Goal: Ask a question: Ask a question

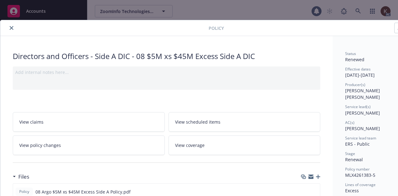
click at [12, 31] on button "close" at bounding box center [11, 27] width 7 height 7
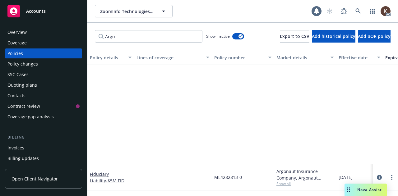
scroll to position [127, 0]
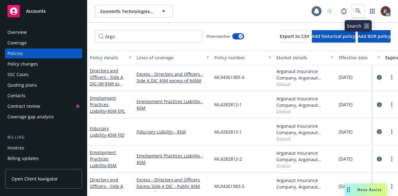
click at [354, 5] on span at bounding box center [358, 11] width 12 height 12
click at [358, 12] on icon at bounding box center [359, 11] width 6 height 6
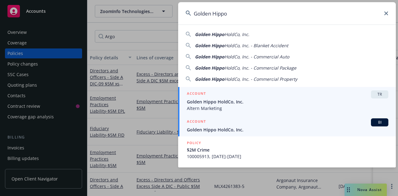
type input "Golden Hippo"
click at [227, 132] on span "Golden Hippo HoldCo, Inc." at bounding box center [288, 130] width 202 height 7
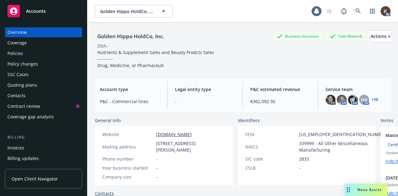
click at [44, 55] on div "Policies" at bounding box center [43, 54] width 72 height 10
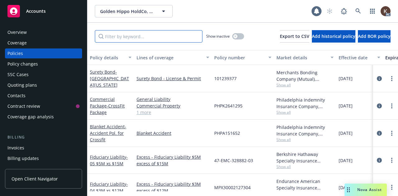
click at [151, 31] on input "Filter by keyword..." at bounding box center [149, 36] width 108 height 12
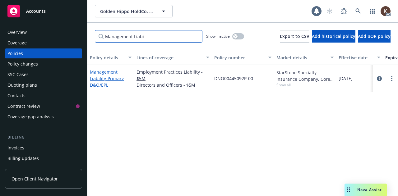
type input "Management Liabi"
click at [106, 81] on span "- Primary D&O/EPL" at bounding box center [107, 82] width 34 height 12
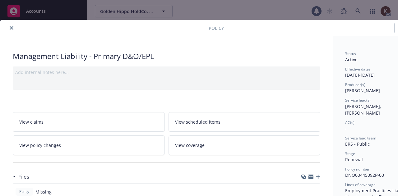
click at [12, 27] on icon "close" at bounding box center [12, 28] width 4 height 4
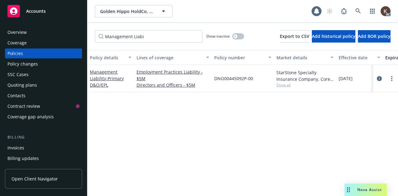
click at [361, 191] on span "Nova Assist" at bounding box center [369, 189] width 25 height 5
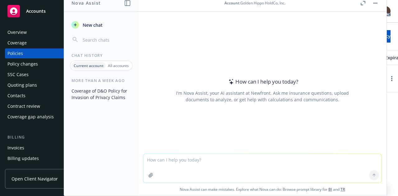
click at [149, 179] on button "button" at bounding box center [151, 175] width 10 height 10
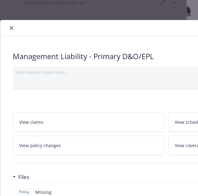
click at [91, 155] on div at bounding box center [167, 162] width 308 height 15
click at [10, 28] on icon "close" at bounding box center [12, 28] width 4 height 4
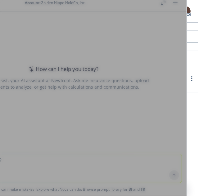
click at [139, 103] on div at bounding box center [63, 95] width 248 height 202
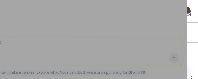
drag, startPoint x: 95, startPoint y: 79, endPoint x: 112, endPoint y: 186, distance: 109.1
click at [112, 79] on html "Accounts Overview Coverage Policies Policy changes SSC Cases Quoting plans Cont…" at bounding box center [99, 39] width 198 height 79
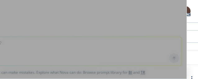
drag, startPoint x: 132, startPoint y: 17, endPoint x: 67, endPoint y: 0, distance: 67.5
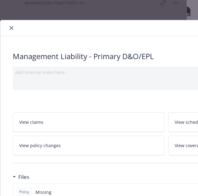
click at [14, 26] on button "close" at bounding box center [11, 27] width 7 height 7
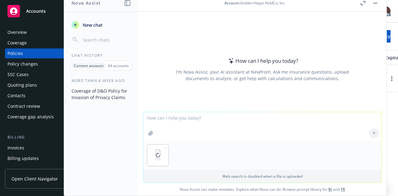
click at [195, 121] on textarea at bounding box center [262, 126] width 238 height 29
click at [181, 128] on textarea at bounding box center [262, 126] width 238 height 29
type textarea "S"
type textarea "Does this policy cover any invasion of privacy?"
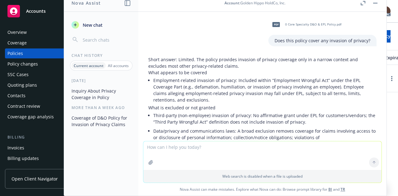
scroll to position [124, 0]
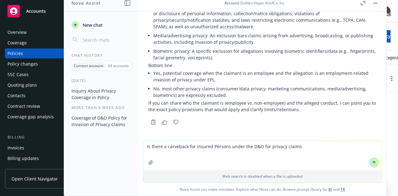
type textarea "Is there a carveback for Insured Persons under the D&O for privacy claims?"
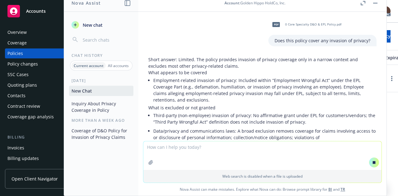
scroll to position [0, 0]
click at [301, 22] on span "0 Core Specialty D&O & EPL Policy.pdf" at bounding box center [313, 24] width 56 height 4
